Goal: Information Seeking & Learning: Understand process/instructions

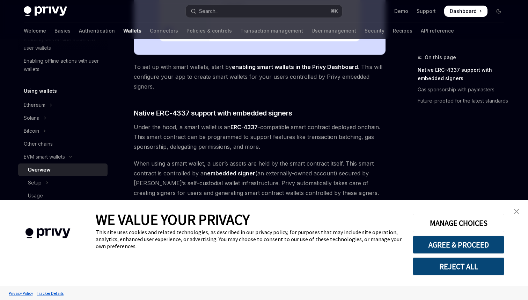
scroll to position [326, 0]
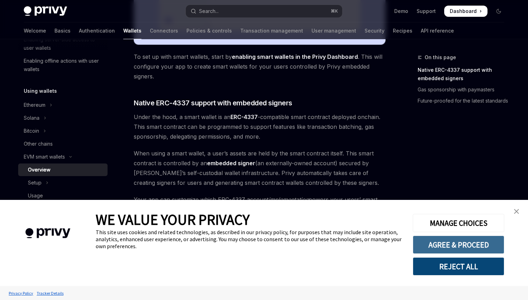
click at [438, 244] on button "AGREE & PROCEED" at bounding box center [459, 244] width 92 height 18
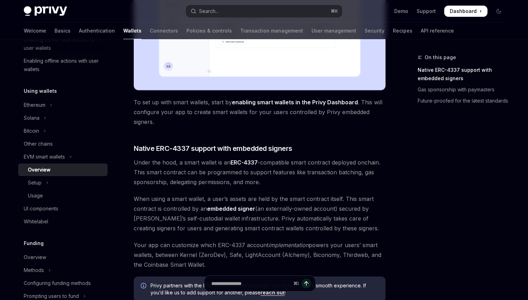
scroll to position [231, 0]
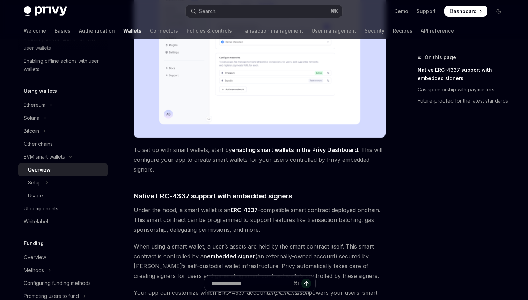
type textarea "*"
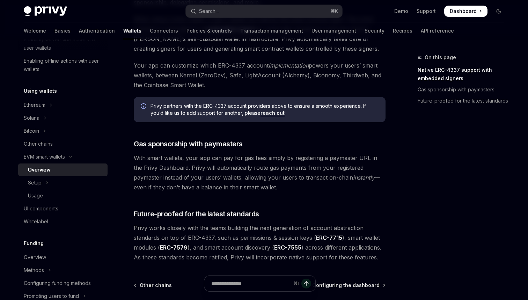
scroll to position [535, 0]
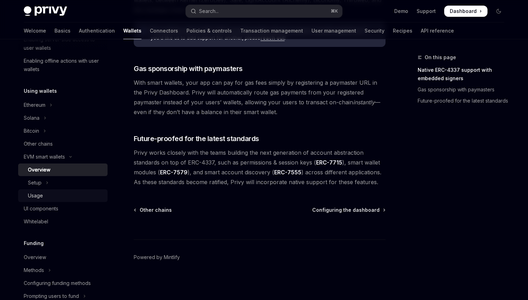
click at [76, 195] on div "Usage" at bounding box center [65, 195] width 75 height 8
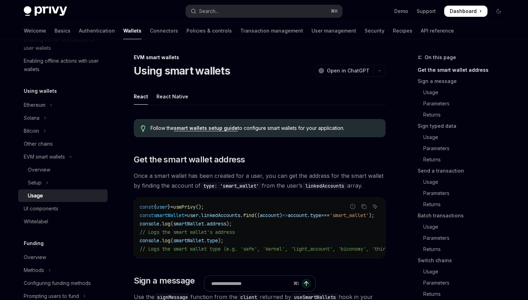
click at [187, 216] on span "=" at bounding box center [186, 215] width 3 height 6
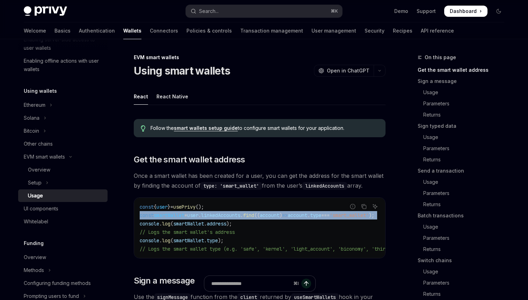
click at [187, 216] on span "=" at bounding box center [186, 215] width 3 height 6
copy code "const smartWallet = user . linkedAccounts . find (( account ) => account . type…"
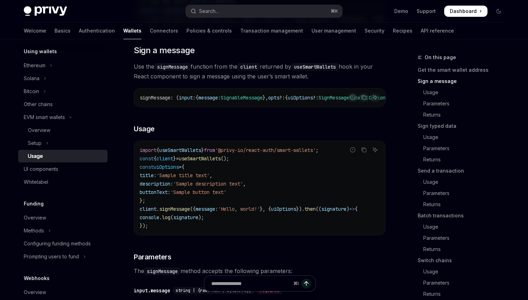
scroll to position [148, 0]
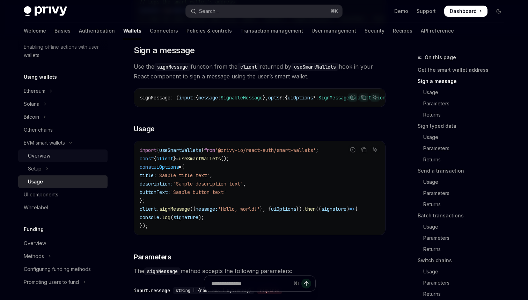
click at [69, 155] on div "Overview" at bounding box center [65, 155] width 75 height 8
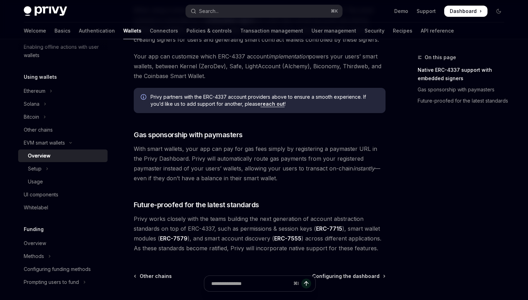
scroll to position [498, 0]
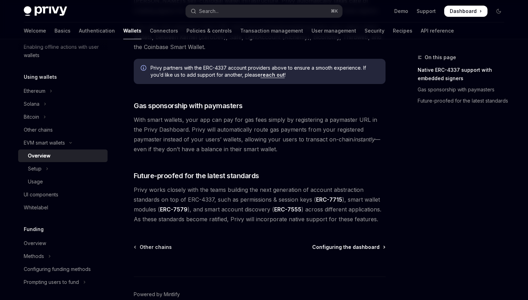
click at [345, 244] on span "Configuring the dashboard" at bounding box center [345, 246] width 67 height 7
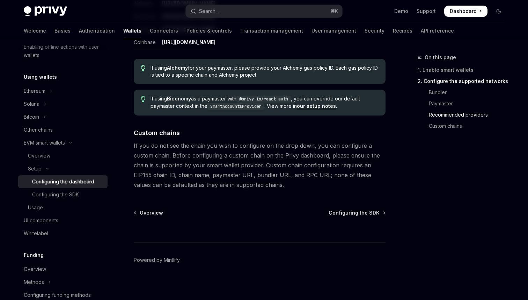
scroll to position [935, 0]
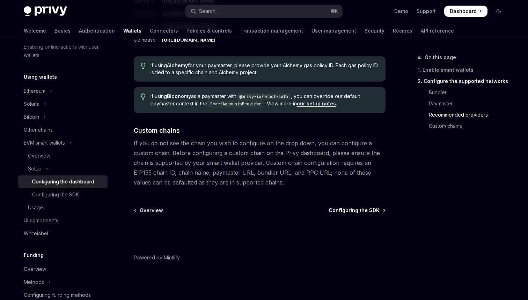
click at [348, 209] on span "Configuring the SDK" at bounding box center [354, 210] width 51 height 7
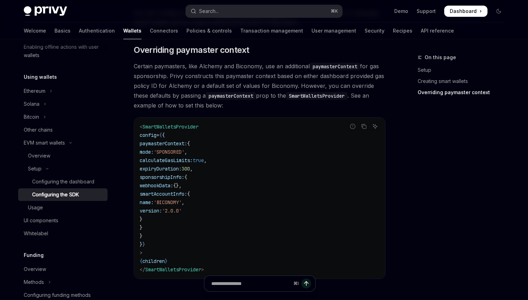
scroll to position [506, 0]
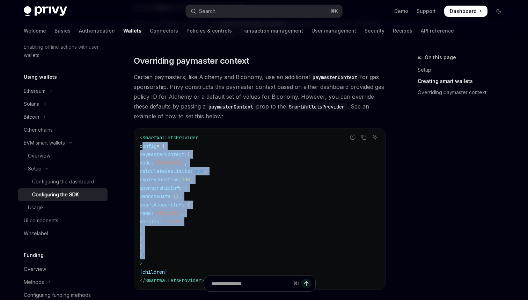
drag, startPoint x: 143, startPoint y: 145, endPoint x: 240, endPoint y: 251, distance: 143.7
click at [240, 251] on code "< SmartWalletsProvider config = { { paymasterContext: { mode: 'SPONSORED' , cal…" at bounding box center [260, 208] width 240 height 151
copy code "config = { { paymasterContext: { mode: 'SPONSORED' , calculateGasLimits: true ,…"
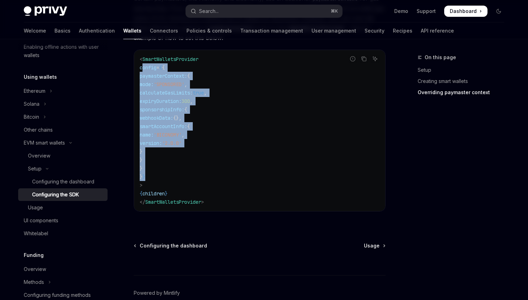
scroll to position [562, 0]
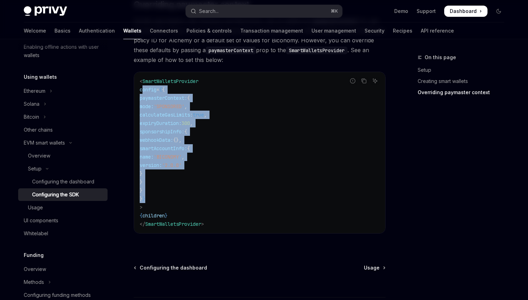
copy code "config = { { paymasterContext: { mode: 'SPONSORED' , calculateGasLimits: true ,…"
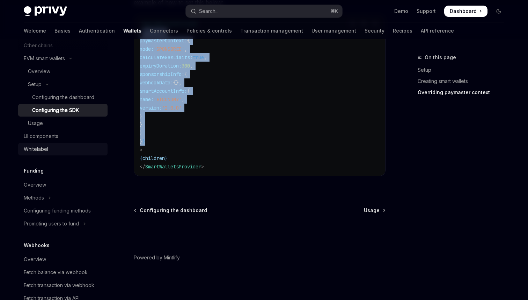
scroll to position [270, 0]
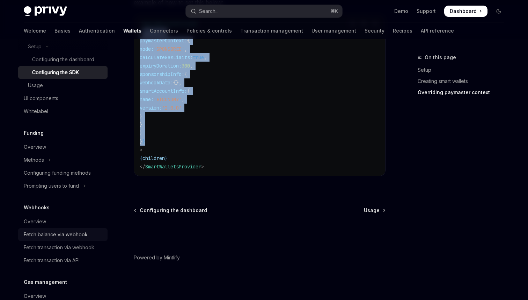
click at [67, 237] on div "Fetch balance via webhook" at bounding box center [56, 234] width 64 height 8
type textarea "*"
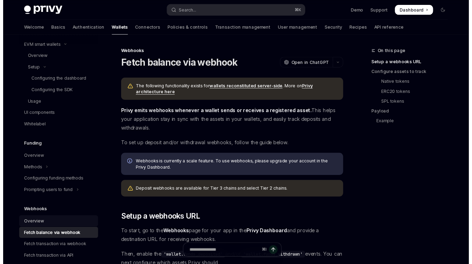
scroll to position [228, 0]
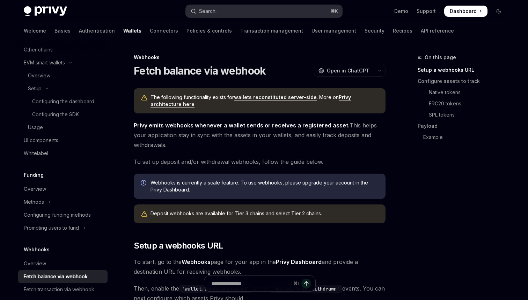
click at [241, 16] on button "Search... ⌘ K" at bounding box center [264, 11] width 157 height 13
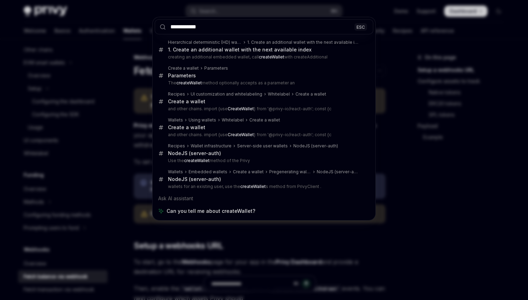
type input "**********"
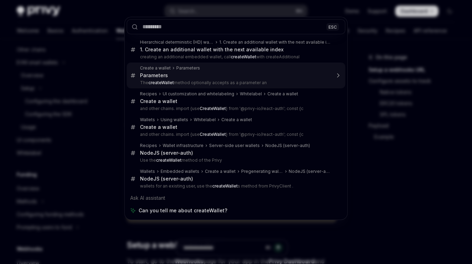
type textarea "*"
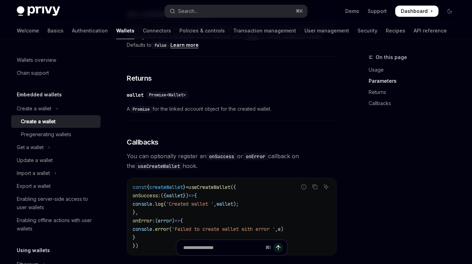
scroll to position [457, 0]
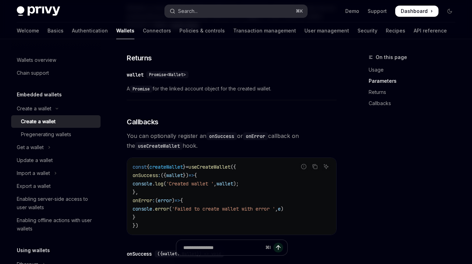
click at [216, 5] on button "Search... ⌘ K" at bounding box center [236, 11] width 143 height 13
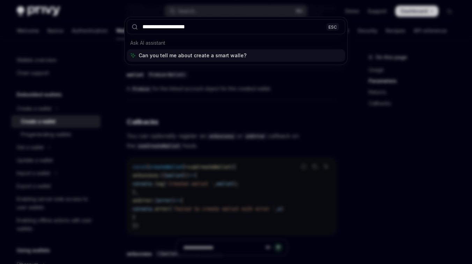
type input "**********"
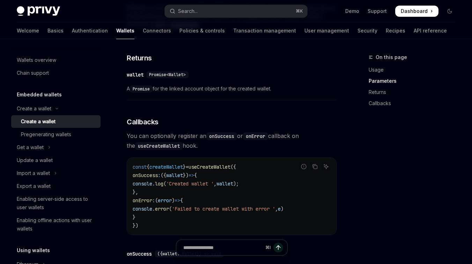
type textarea "*"
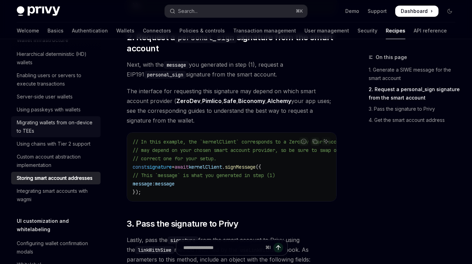
scroll to position [116, 0]
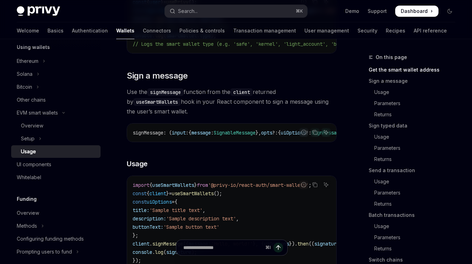
scroll to position [249, 0]
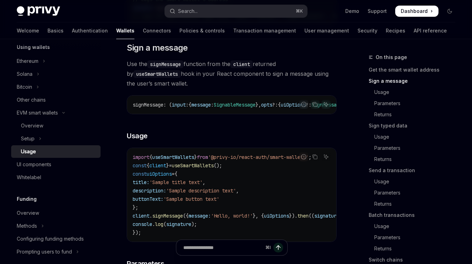
click at [169, 169] on span "}" at bounding box center [167, 166] width 3 height 6
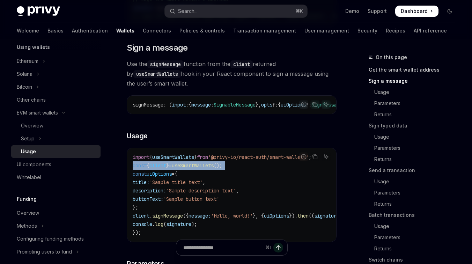
click at [427, 71] on link "Get the smart wallet address" at bounding box center [415, 69] width 92 height 11
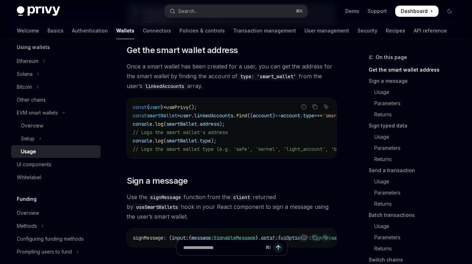
scroll to position [113, 0]
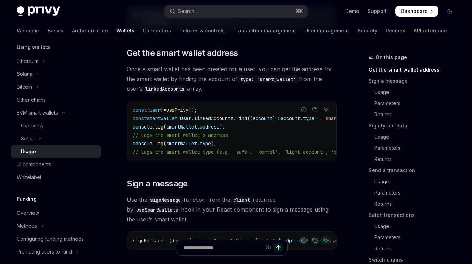
click at [276, 153] on span "// Logs the smart wallet type (e.g. 'safe', 'kernel', 'light_account', 'biconom…" at bounding box center [299, 152] width 333 height 6
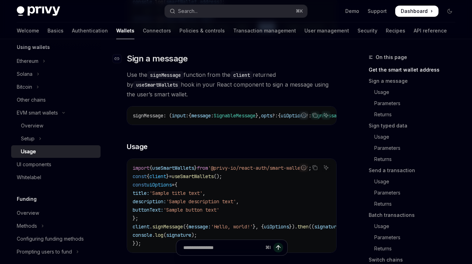
scroll to position [242, 0]
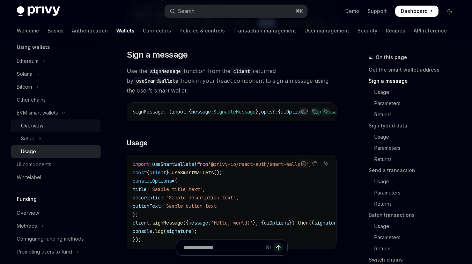
click at [43, 124] on div "Overview" at bounding box center [32, 126] width 22 height 8
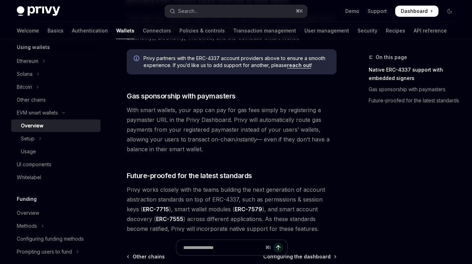
scroll to position [510, 0]
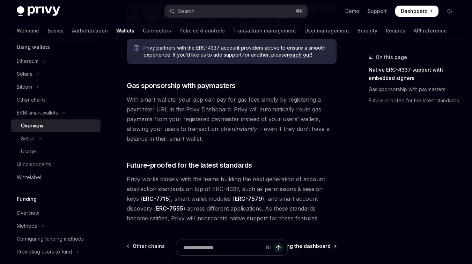
click at [305, 243] on span "Configuring the dashboard" at bounding box center [297, 246] width 67 height 7
type textarea "*"
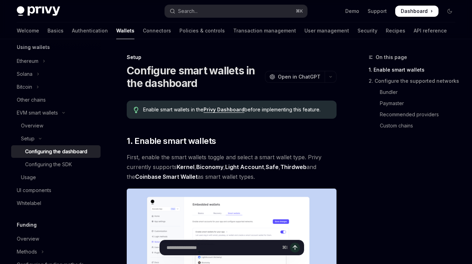
click at [241, 252] on input "Ask a question..." at bounding box center [223, 247] width 113 height 15
type input "**********"
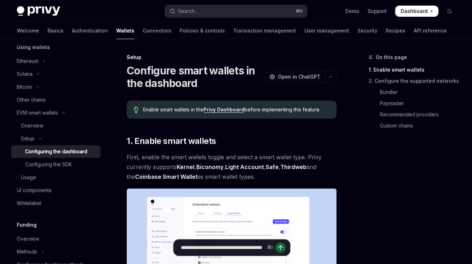
type textarea "*"
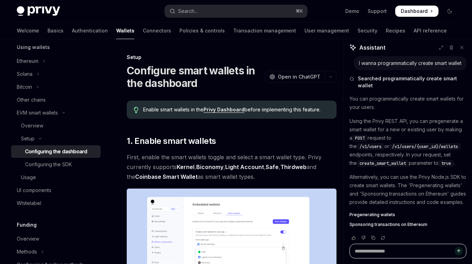
type textarea "*"
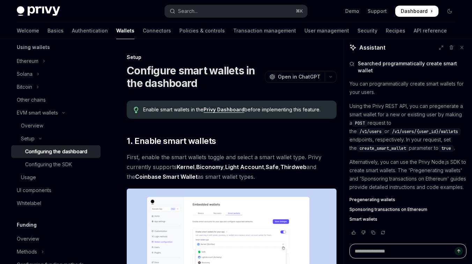
scroll to position [23, 0]
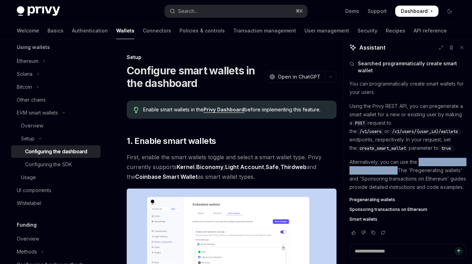
drag, startPoint x: 420, startPoint y: 154, endPoint x: 405, endPoint y: 162, distance: 17.5
click at [405, 162] on p "Alternatively, you can use the Privy Node.js SDK to create smart wallets. The '…" at bounding box center [408, 175] width 117 height 34
copy p "Privy Node.js SDK to create smart wallets."
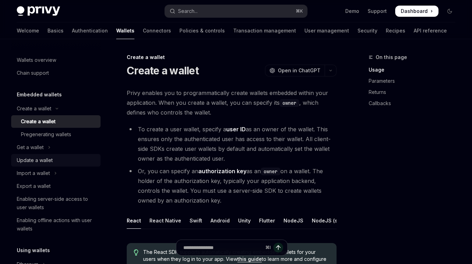
click at [77, 162] on div "Update a wallet" at bounding box center [57, 160] width 80 height 8
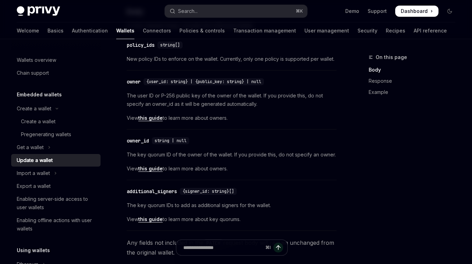
scroll to position [232, 0]
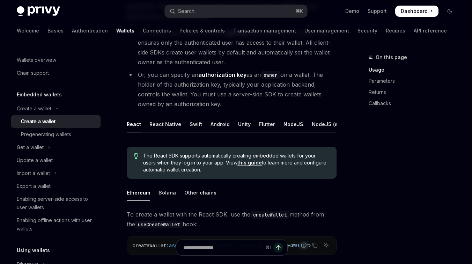
scroll to position [104, 0]
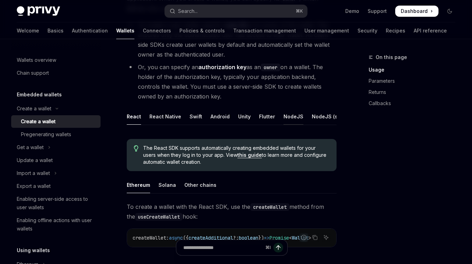
click at [286, 117] on div "NodeJS" at bounding box center [294, 116] width 20 height 16
type textarea "*"
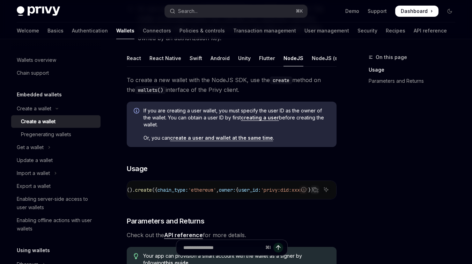
scroll to position [0, 183]
click at [253, 191] on span "user_id:" at bounding box center [250, 190] width 22 height 6
click at [265, 192] on span "'privy:did:xxxxx'" at bounding box center [285, 190] width 48 height 6
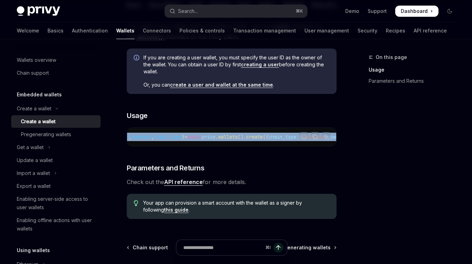
scroll to position [228, 0]
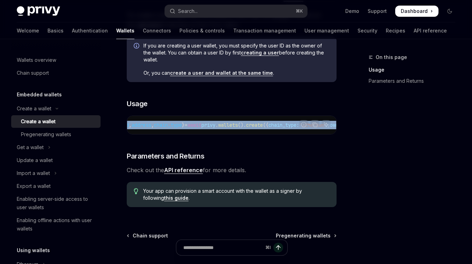
copy code "const { id , address , chain_type } = await privy . wallets (). create ({ chain…"
click at [239, 6] on button "Search... ⌘ K" at bounding box center [236, 11] width 143 height 13
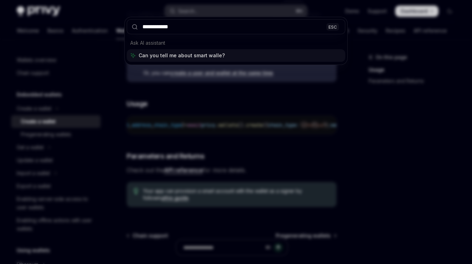
type input "**********"
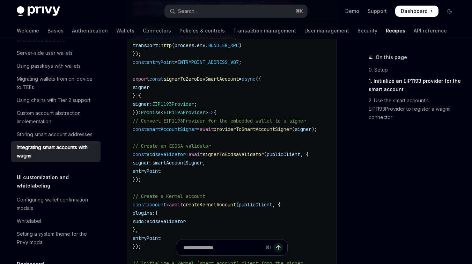
scroll to position [501, 0]
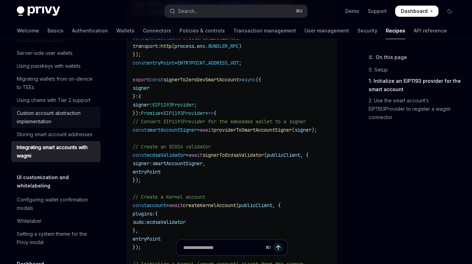
click at [49, 118] on div "Custom account abstraction implementation" at bounding box center [57, 117] width 80 height 17
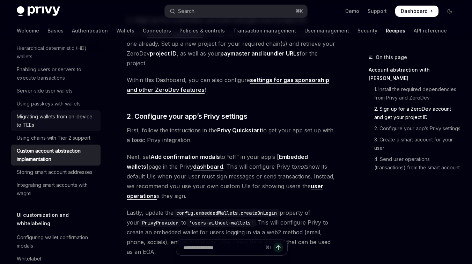
scroll to position [196, 0]
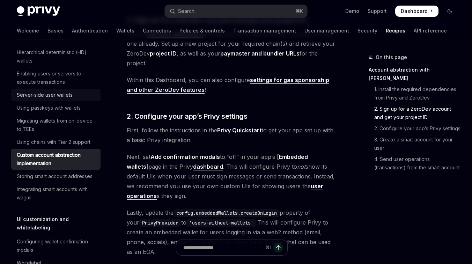
click at [50, 93] on div "Server-side user wallets" at bounding box center [45, 95] width 56 height 8
type textarea "*"
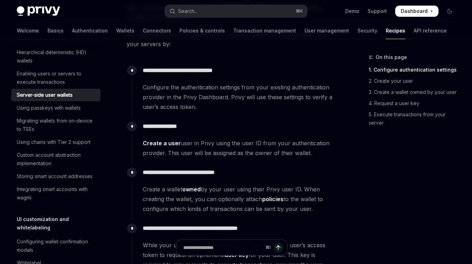
scroll to position [136, 0]
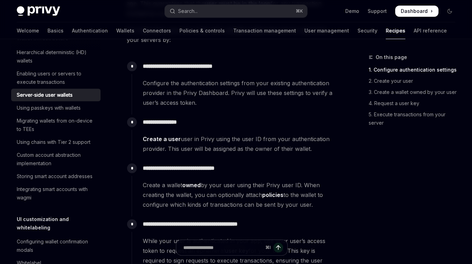
click at [237, 143] on span "Create a user user in Privy using the user ID from your authentication provider…" at bounding box center [240, 144] width 194 height 20
click at [355, 12] on link "Demo" at bounding box center [353, 11] width 14 height 7
